Goal: Transaction & Acquisition: Subscribe to service/newsletter

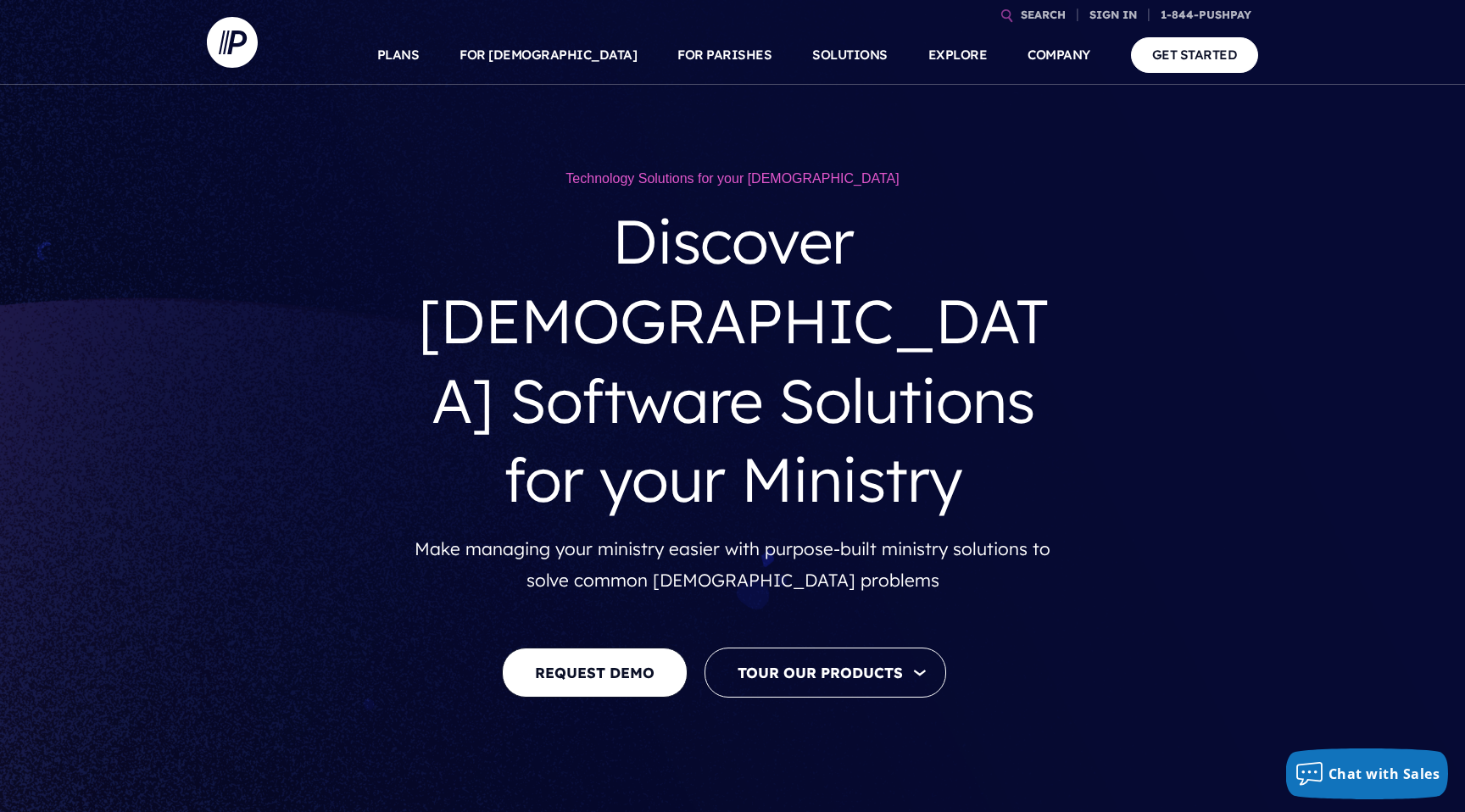
select select "*"
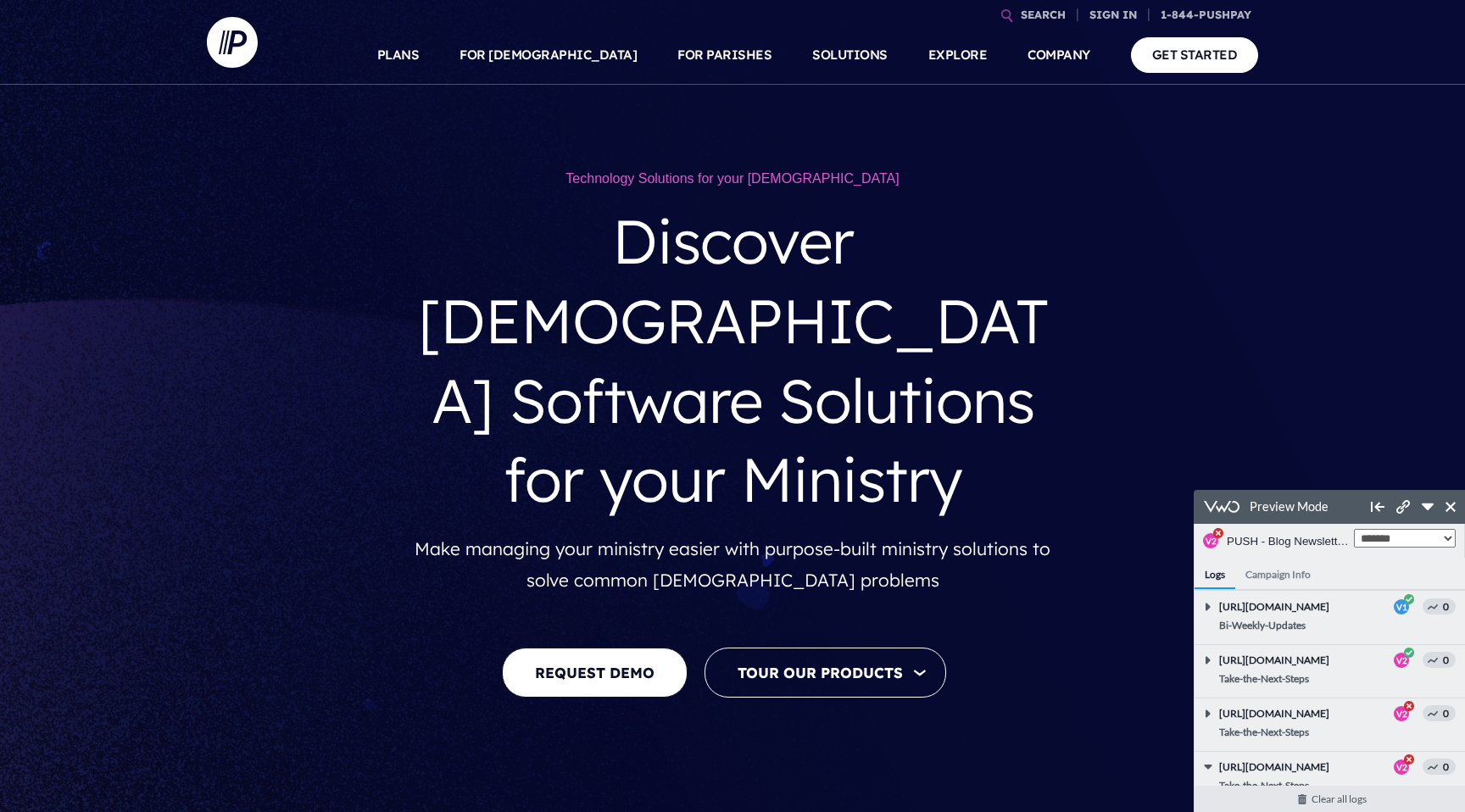
scroll to position [68, 0]
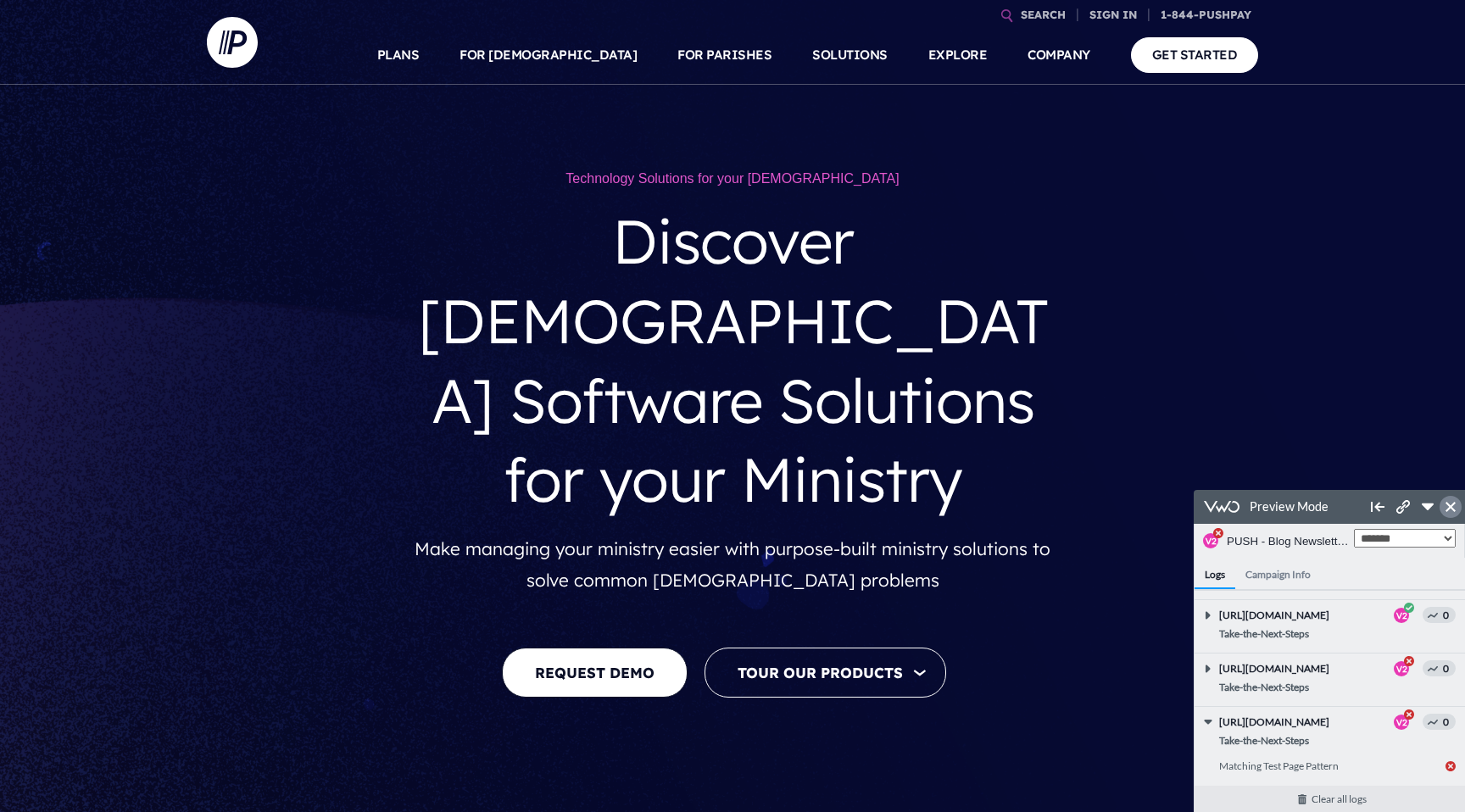
click at [1455, 507] on icon at bounding box center [1451, 507] width 11 height 11
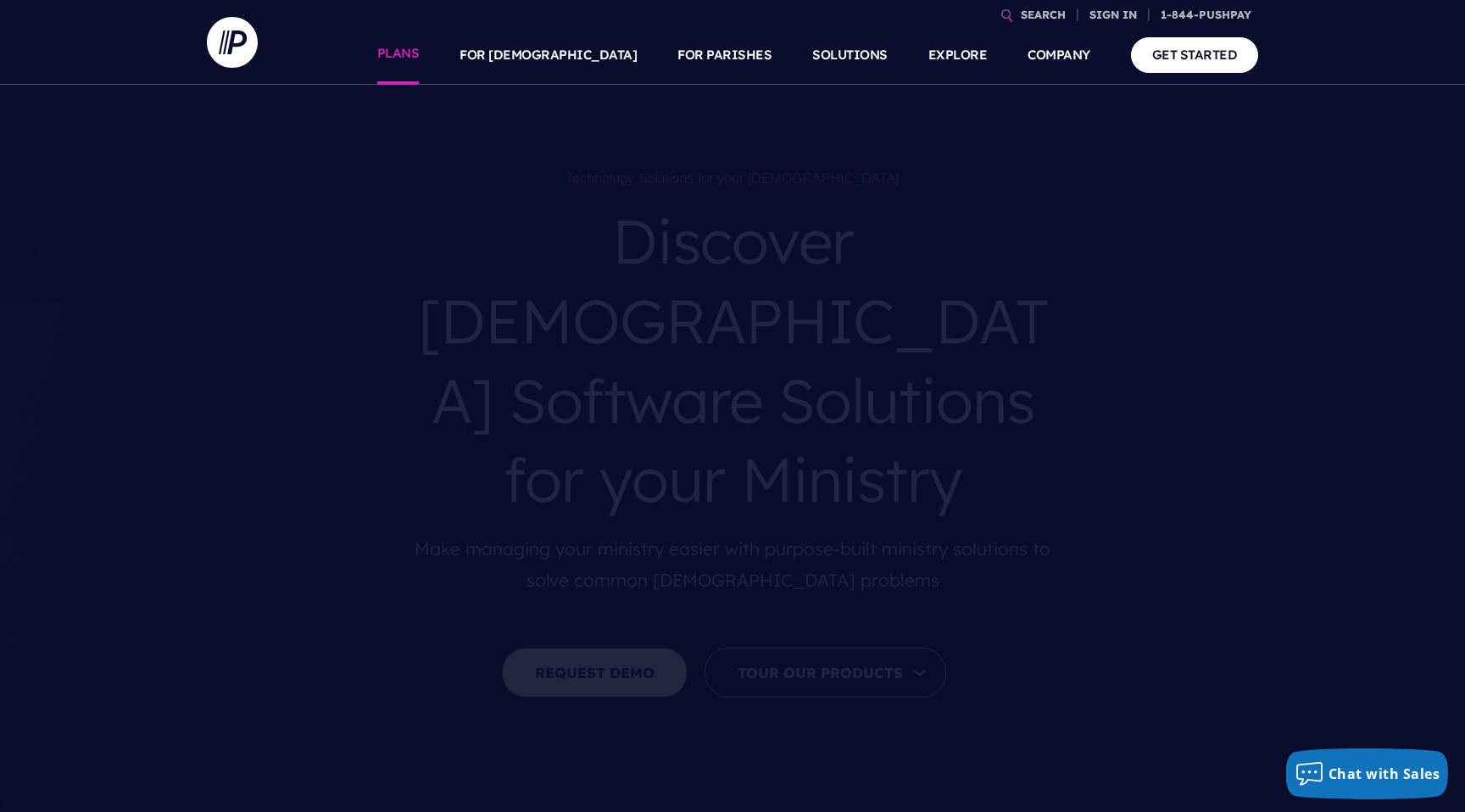
click at [420, 63] on link "PLANS" at bounding box center [399, 55] width 42 height 59
